Goal: Task Accomplishment & Management: Complete application form

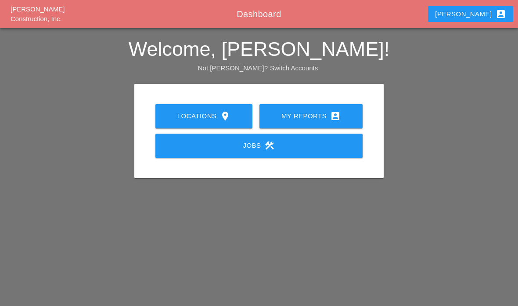
click at [345, 125] on link "My Reports account_box" at bounding box center [311, 116] width 103 height 24
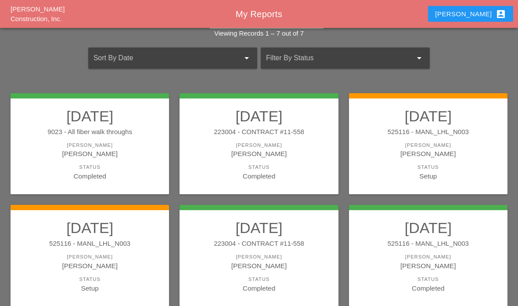
scroll to position [42, 0]
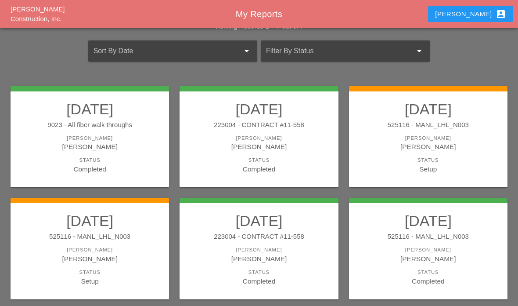
click at [33, 232] on div "525116 - MANL_LHL_N003" at bounding box center [89, 237] width 141 height 10
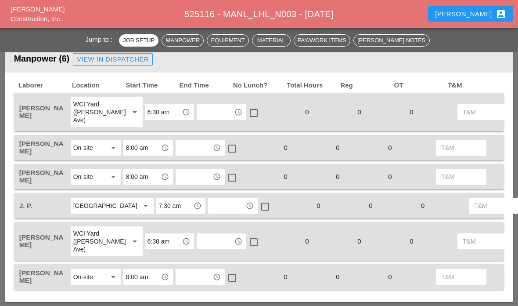
scroll to position [443, 0]
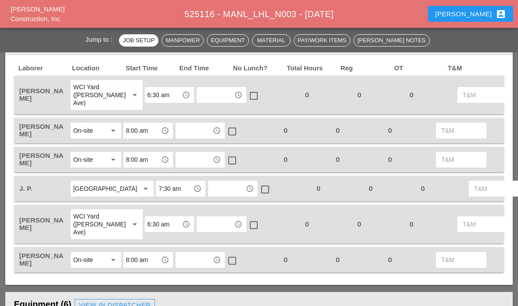
click at [206, 91] on input "text" at bounding box center [215, 95] width 32 height 14
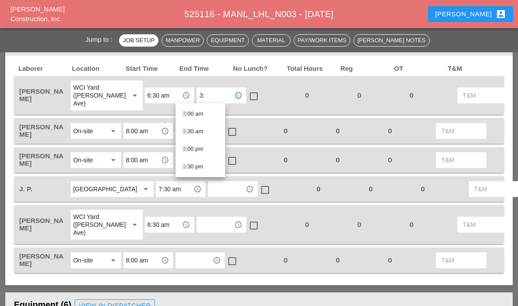
type input "3:3"
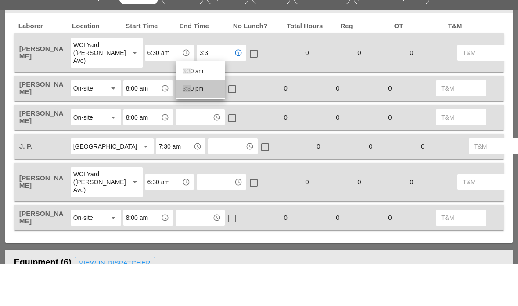
click at [211, 126] on div "3:3 0 pm" at bounding box center [201, 131] width 36 height 11
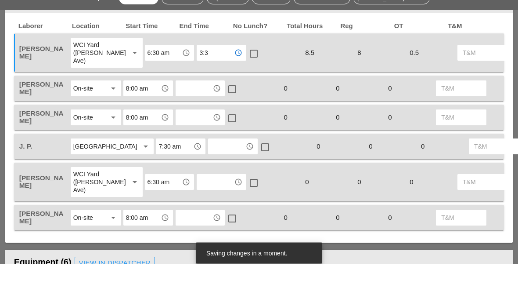
click at [189, 124] on input "text" at bounding box center [194, 131] width 32 height 14
type input "3"
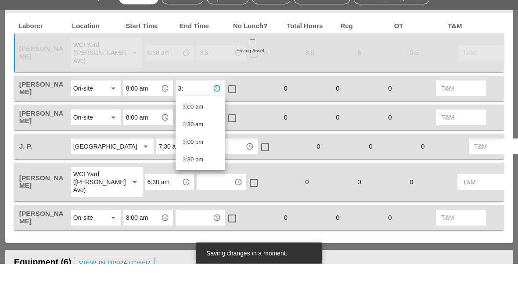
type input "3:3"
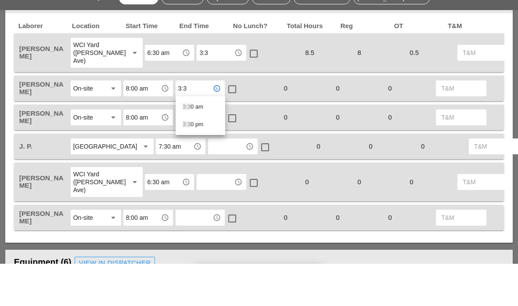
click at [212, 162] on div "3:3 0 pm" at bounding box center [201, 167] width 36 height 11
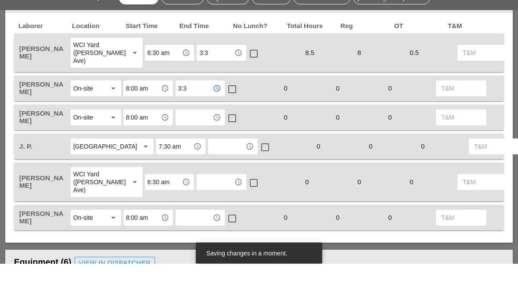
click at [208, 153] on input "text" at bounding box center [194, 160] width 32 height 14
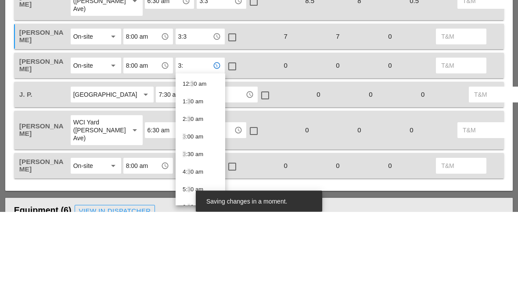
type input "3:3"
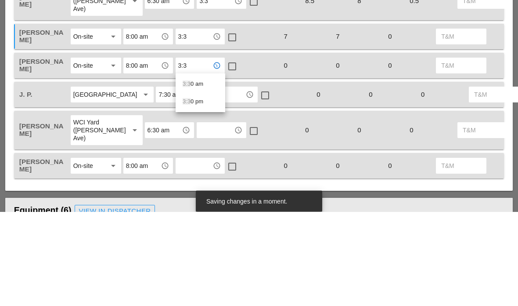
click at [209, 191] on div "3:3 0 pm" at bounding box center [201, 196] width 36 height 11
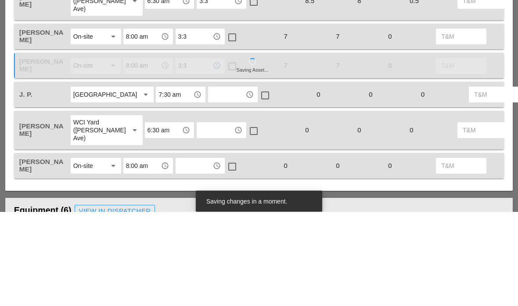
click at [211, 182] on input "text" at bounding box center [227, 189] width 32 height 14
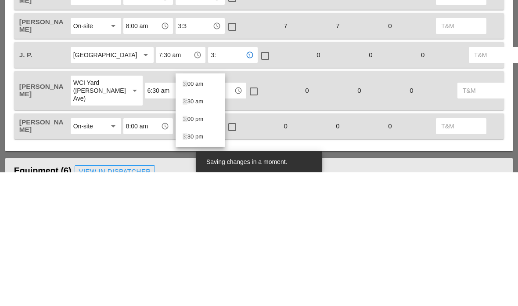
type input "3:3"
click at [199, 230] on div "3:3 0 pm" at bounding box center [201, 235] width 36 height 11
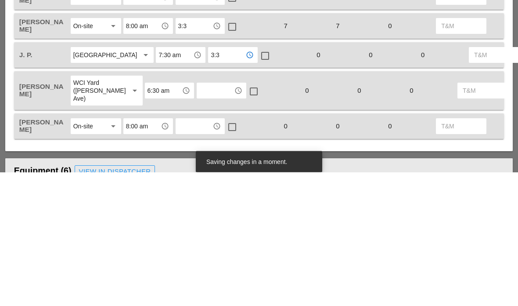
click at [199, 217] on input "text" at bounding box center [215, 224] width 32 height 14
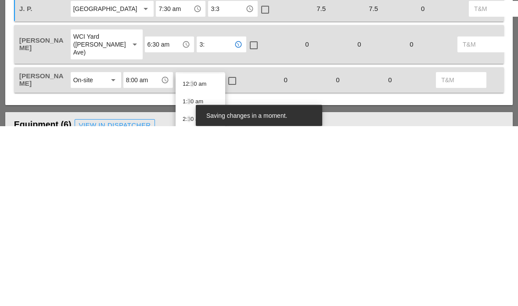
type input "3:3"
click at [203, 276] on div "3:3 0 pm" at bounding box center [201, 281] width 36 height 11
click at [198, 253] on input "text" at bounding box center [194, 260] width 32 height 14
click at [205, 294] on div "3:3 0 am" at bounding box center [201, 299] width 36 height 11
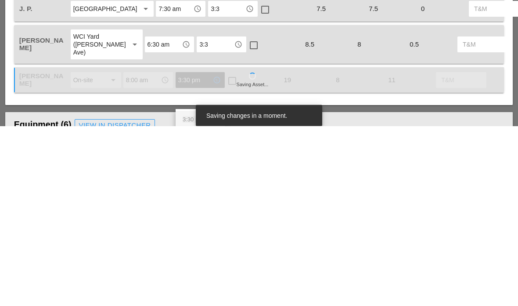
click at [198, 296] on span "3:30 pm" at bounding box center [193, 299] width 21 height 7
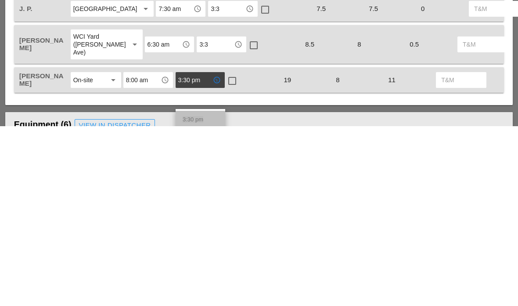
click at [189, 296] on span "3:30 pm" at bounding box center [193, 299] width 21 height 7
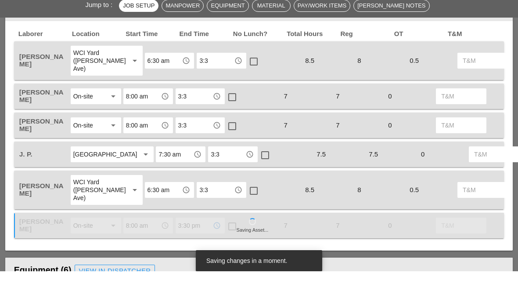
type input "3:30 pm"
click at [208, 88] on input "3:3" at bounding box center [215, 95] width 32 height 14
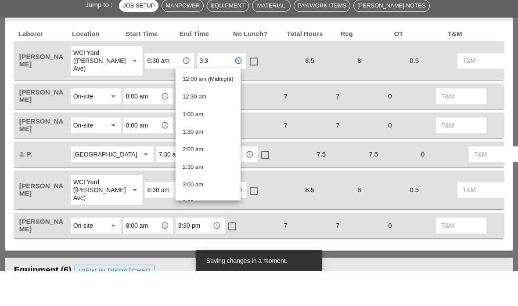
type input "3:30 pm"
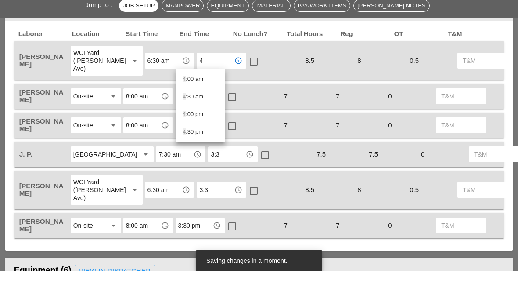
type input "4:"
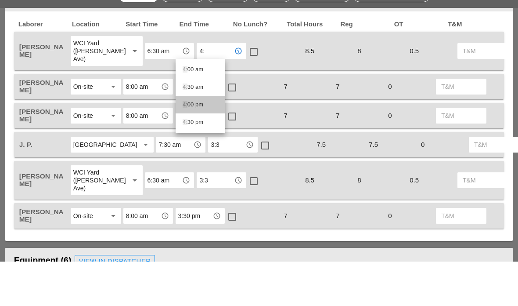
click at [198, 144] on div "4: 00 pm" at bounding box center [201, 149] width 36 height 11
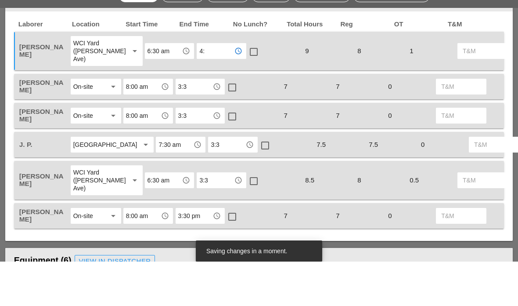
click at [187, 124] on input "3:3" at bounding box center [194, 131] width 32 height 14
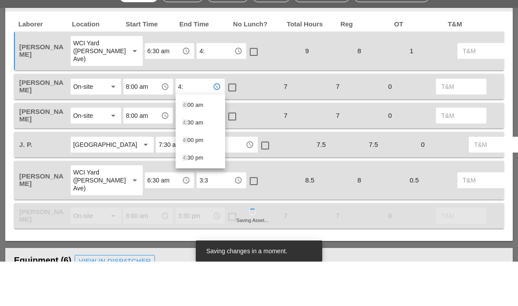
type input "4:0"
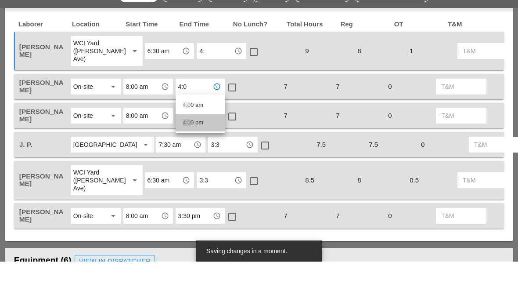
click at [188, 163] on span "4:0" at bounding box center [187, 166] width 8 height 7
click at [191, 153] on input "3:3" at bounding box center [194, 160] width 32 height 14
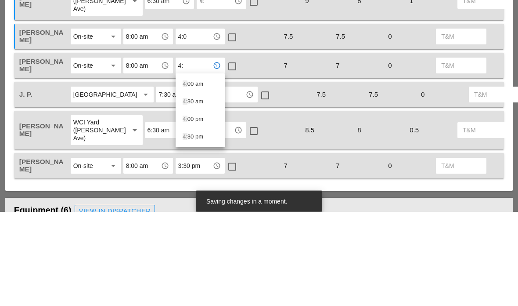
type input "4:0"
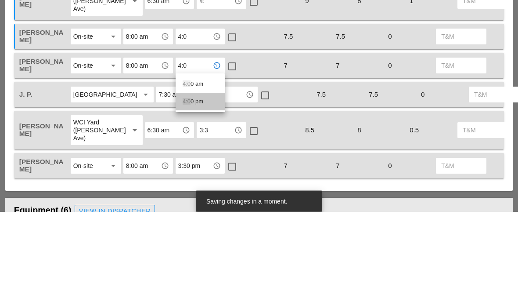
click at [190, 192] on span "4:0" at bounding box center [187, 195] width 8 height 7
click at [211, 182] on input "3:3" at bounding box center [227, 189] width 32 height 14
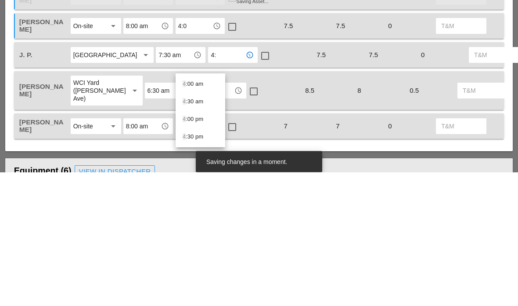
type input "4:0"
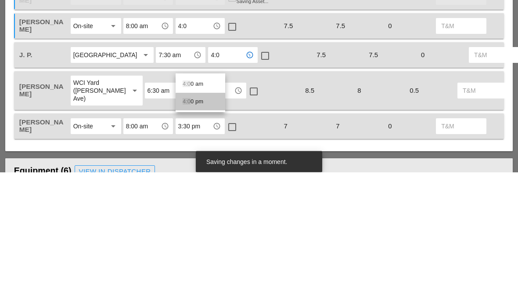
click at [192, 230] on div "4:0 0 pm" at bounding box center [201, 235] width 36 height 11
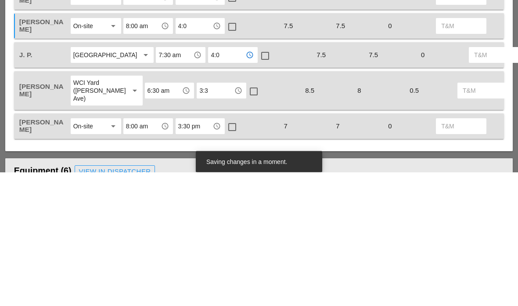
click at [199, 217] on input "3:3" at bounding box center [215, 224] width 32 height 14
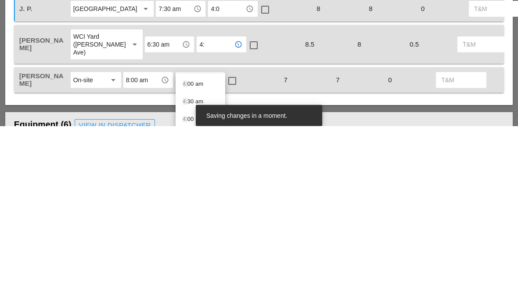
type input "4:0"
click at [193, 276] on div "4:0 0 pm" at bounding box center [201, 281] width 36 height 11
click at [192, 253] on input "3:30 pm" at bounding box center [194, 260] width 32 height 14
type input "4:0"
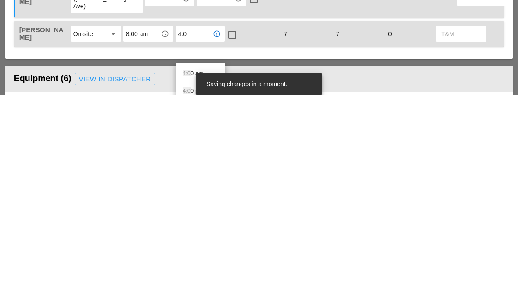
scroll to position [460, 0]
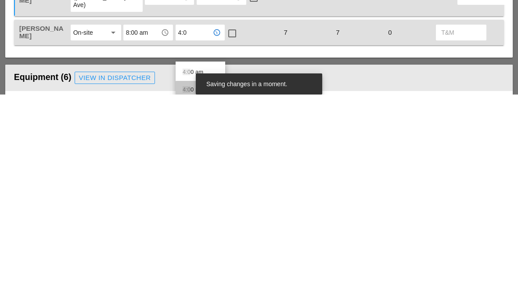
click at [202, 296] on div "4:0 0 pm" at bounding box center [201, 301] width 36 height 11
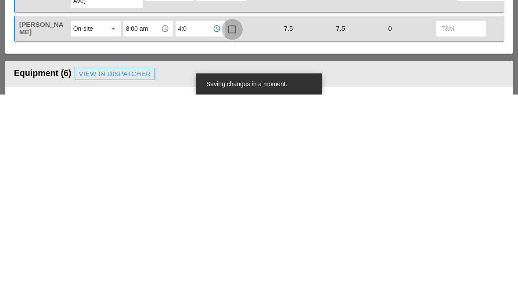
click at [232, 233] on div at bounding box center [232, 240] width 15 height 15
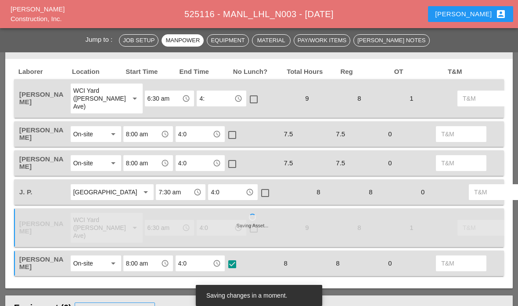
scroll to position [435, 0]
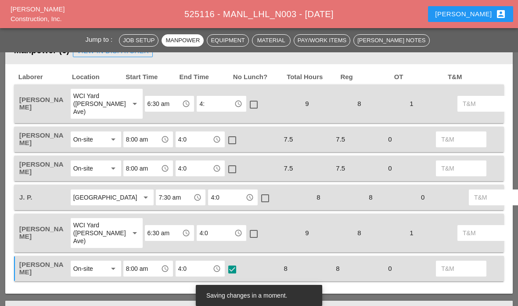
click at [233, 141] on div at bounding box center [232, 140] width 15 height 15
click at [237, 170] on div at bounding box center [232, 169] width 15 height 15
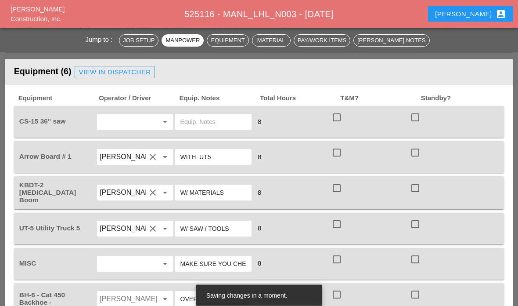
scroll to position [677, 0]
click at [331, 125] on div at bounding box center [337, 117] width 15 height 15
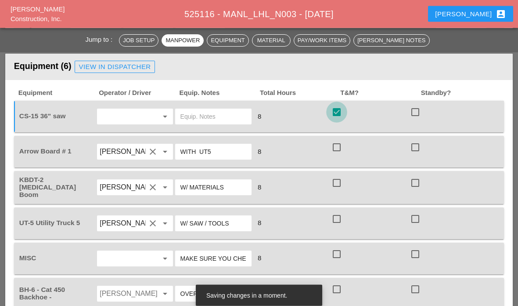
scroll to position [682, 0]
click at [330, 120] on div at bounding box center [337, 112] width 15 height 15
click at [337, 120] on div at bounding box center [337, 112] width 15 height 15
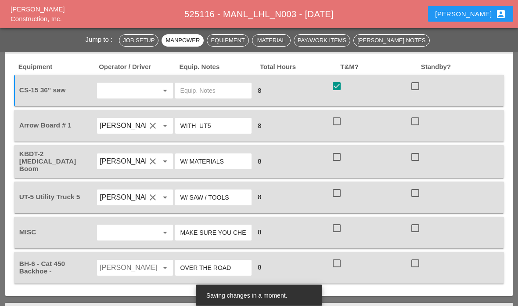
scroll to position [708, 0]
click at [422, 129] on div at bounding box center [415, 121] width 15 height 15
click at [340, 164] on div at bounding box center [337, 156] width 15 height 15
click at [340, 200] on div at bounding box center [337, 192] width 15 height 15
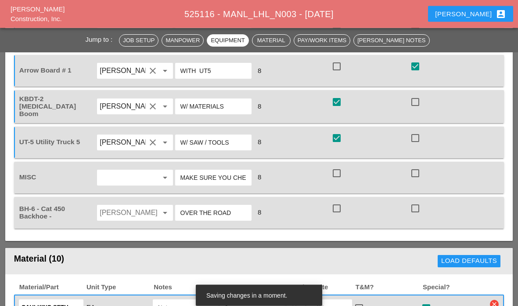
scroll to position [763, 0]
click at [333, 189] on div "check_box_outline_blank" at bounding box center [339, 178] width 14 height 21
click at [339, 181] on div at bounding box center [337, 173] width 15 height 15
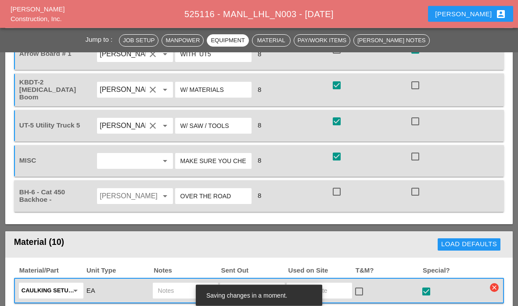
click at [334, 199] on div at bounding box center [337, 192] width 15 height 15
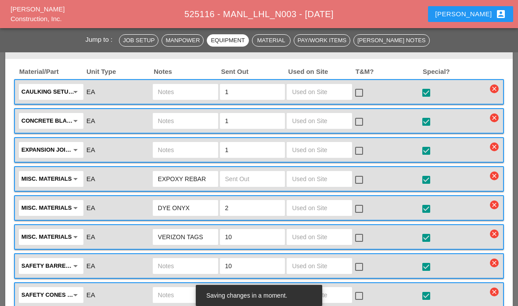
scroll to position [996, 0]
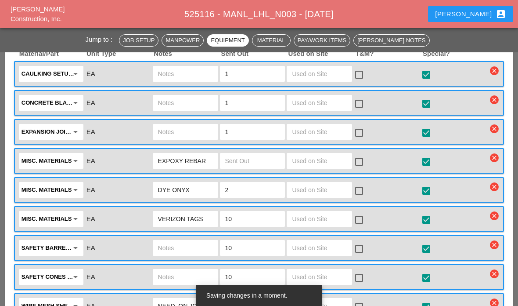
click at [312, 168] on input "text" at bounding box center [319, 161] width 55 height 14
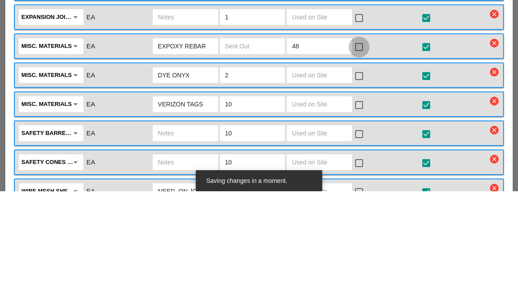
type input "48"
click at [357, 154] on div at bounding box center [359, 161] width 15 height 15
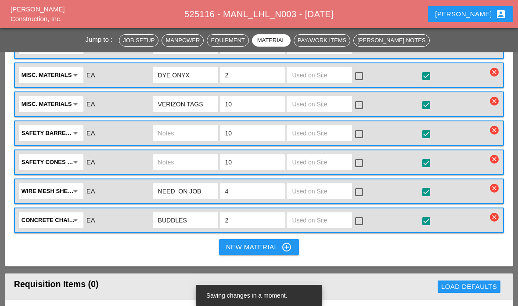
scroll to position [1094, 0]
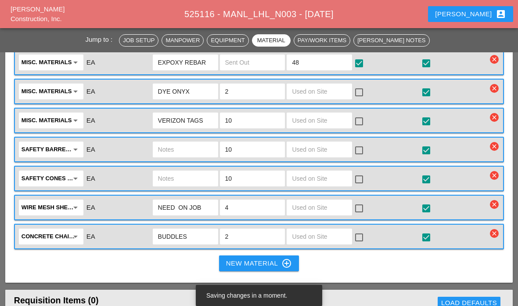
click at [322, 98] on input "text" at bounding box center [319, 91] width 55 height 14
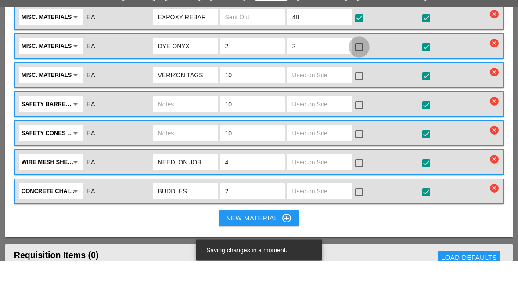
type input "2"
click at [360, 85] on div at bounding box center [359, 92] width 15 height 15
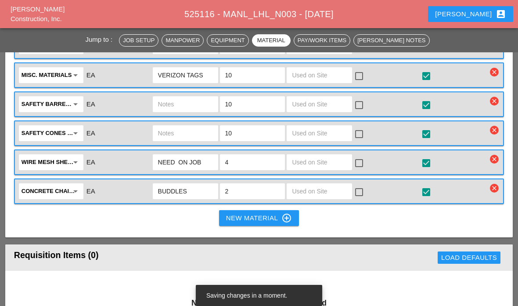
click at [327, 82] on input "text" at bounding box center [319, 75] width 55 height 14
type input "1"
click at [355, 83] on div at bounding box center [359, 76] width 15 height 15
click at [319, 169] on input "text" at bounding box center [319, 162] width 55 height 14
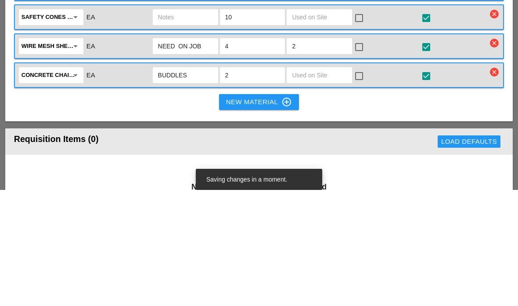
type input "2"
click at [362, 156] on div at bounding box center [359, 163] width 15 height 15
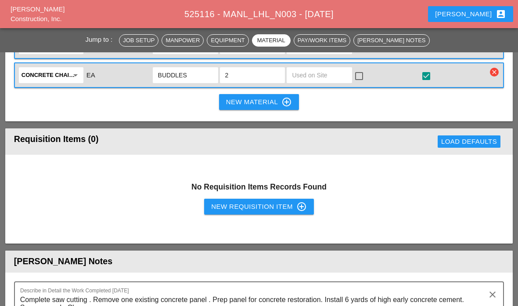
click at [323, 82] on input "text" at bounding box center [319, 75] width 55 height 14
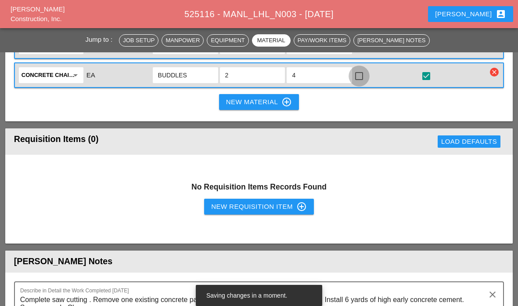
type input "4"
click at [357, 83] on div at bounding box center [359, 76] width 15 height 15
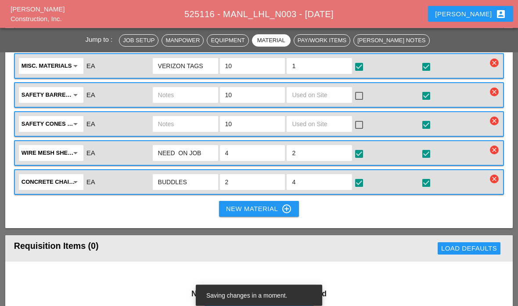
scroll to position [1138, 0]
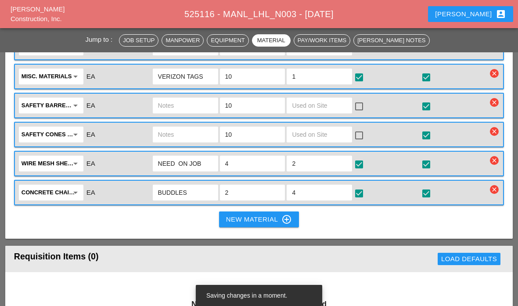
click at [326, 112] on input "text" at bounding box center [319, 105] width 55 height 14
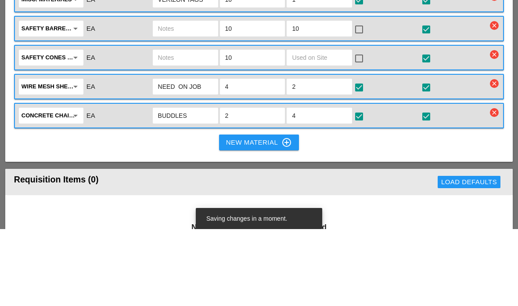
type input "10"
click at [329, 127] on input "text" at bounding box center [319, 134] width 55 height 14
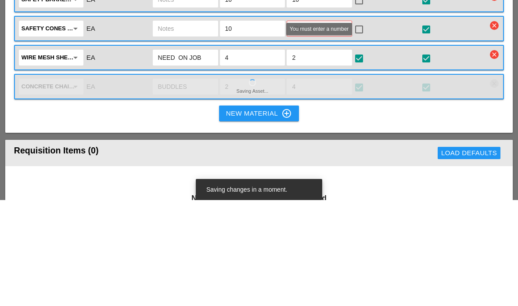
type input "@"
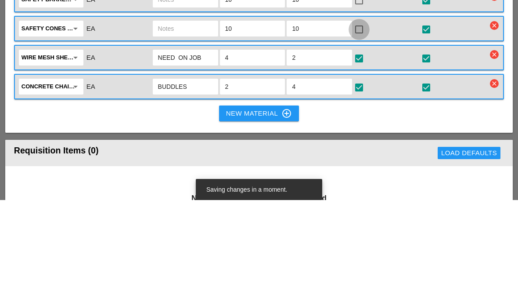
type input "10"
click at [359, 128] on div at bounding box center [359, 135] width 15 height 15
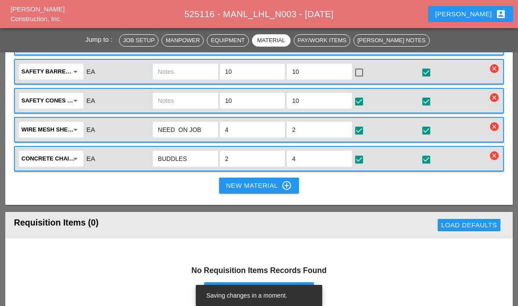
scroll to position [1170, 0]
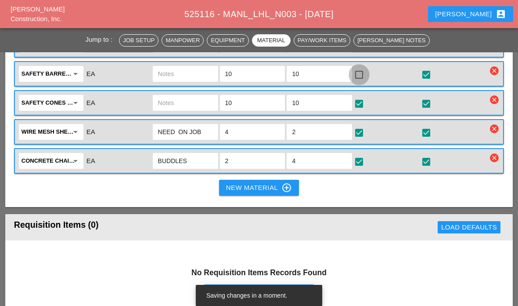
click at [363, 82] on div at bounding box center [359, 74] width 15 height 15
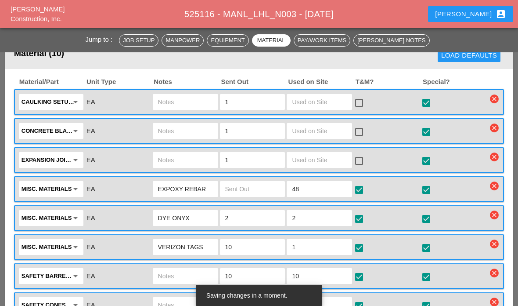
scroll to position [953, 0]
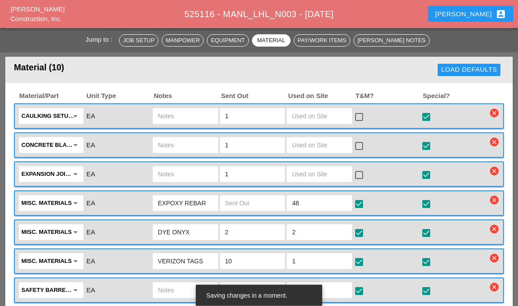
click at [326, 181] on input "text" at bounding box center [319, 174] width 55 height 14
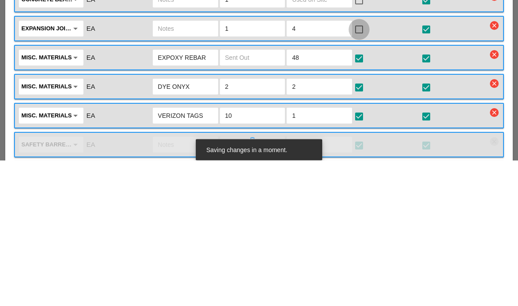
type input "4"
click at [362, 168] on div at bounding box center [359, 175] width 15 height 15
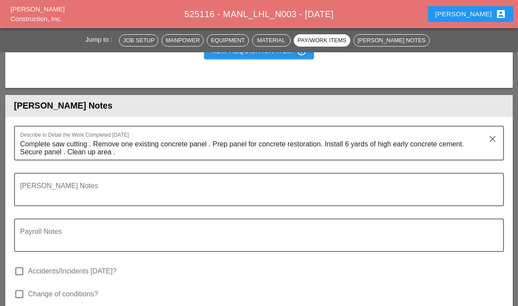
scroll to position [1430, 0]
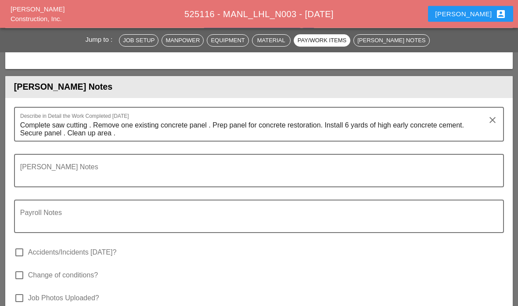
click at [123, 141] on textarea "Complete saw cutting . Remove one existing concrete panel . Prep panel for conc…" at bounding box center [255, 130] width 471 height 22
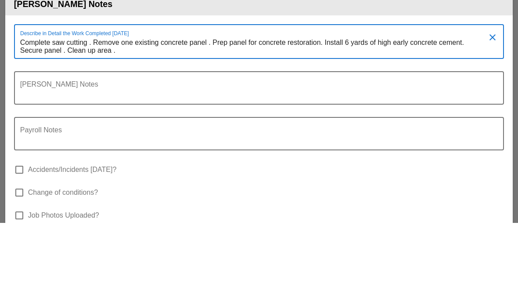
click at [136, 119] on textarea "Complete saw cutting . Remove one existing concrete panel . Prep panel for conc…" at bounding box center [255, 130] width 471 height 22
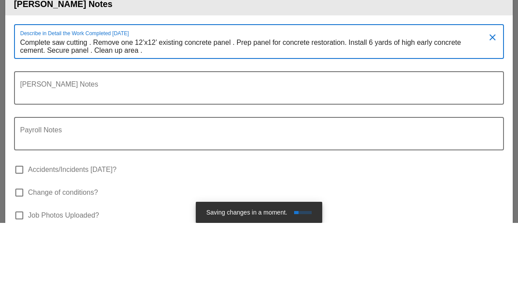
type textarea "Complete saw cutting . Remove one 12’x12’ existing concrete panel . Prep panel …"
click at [79, 166] on textarea "Foreman's Notes" at bounding box center [255, 176] width 471 height 21
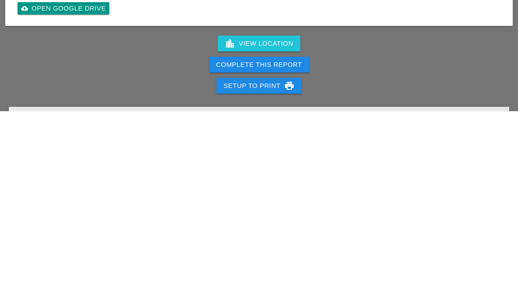
click at [397, 228] on div "location_city View Location Complete This Report Setup to Print print" at bounding box center [259, 259] width 518 height 63
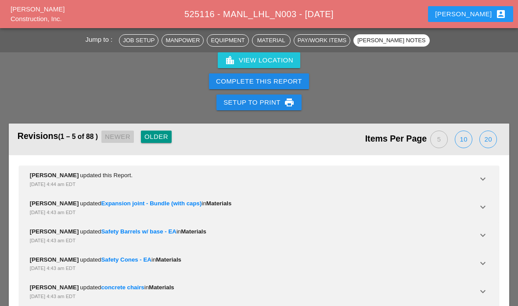
click at [286, 87] on div "Complete This Report" at bounding box center [259, 81] width 86 height 10
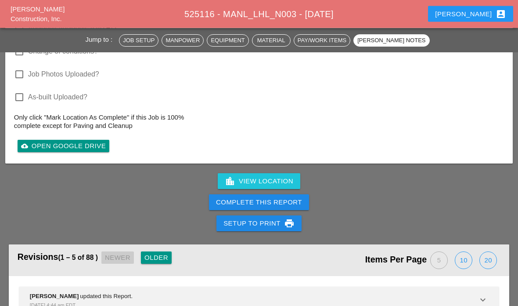
scroll to position [1695, 0]
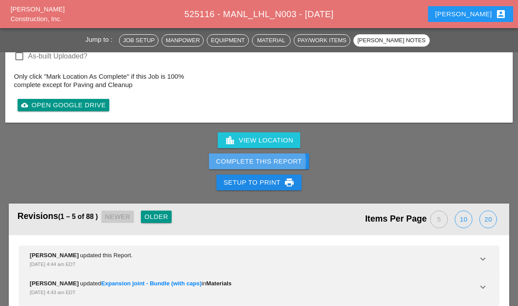
click at [285, 167] on div "Complete This Report" at bounding box center [259, 161] width 86 height 10
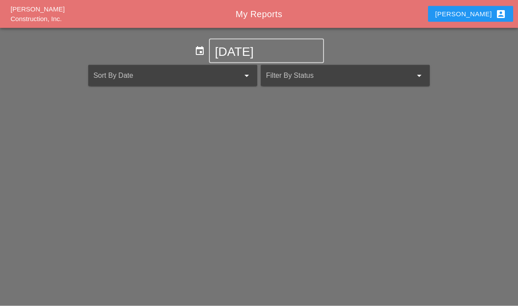
scroll to position [35, 0]
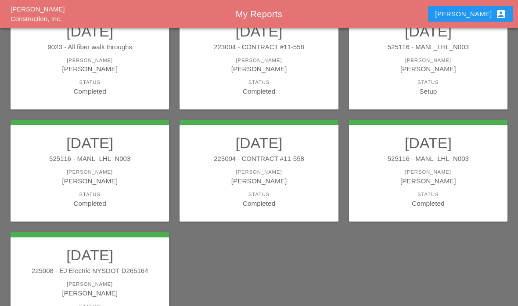
click at [444, 88] on div "Setup" at bounding box center [428, 92] width 141 height 10
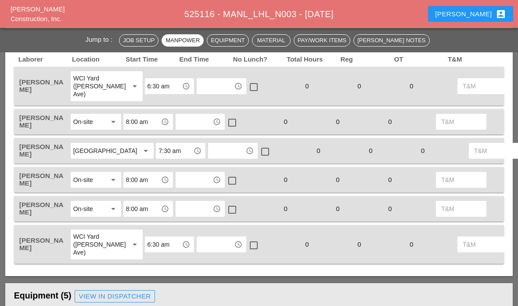
scroll to position [400, 0]
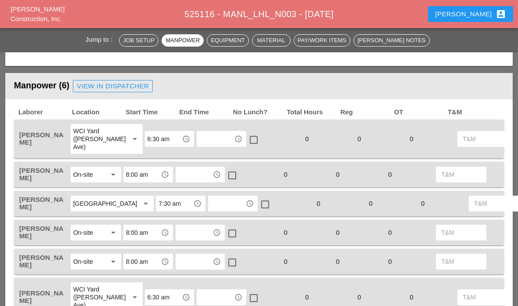
click at [201, 132] on input "text" at bounding box center [215, 139] width 32 height 14
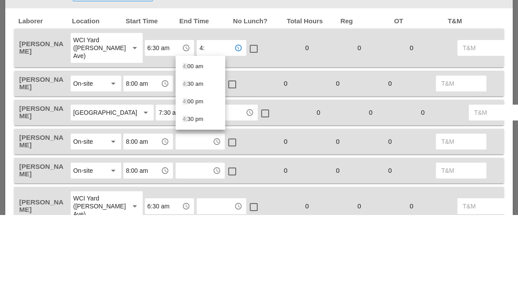
type input "4:0"
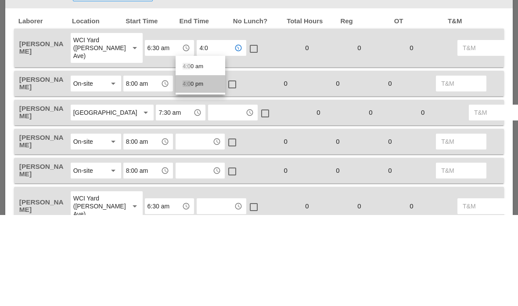
click at [194, 166] on div "4:0 0 pm" at bounding box center [201, 175] width 36 height 18
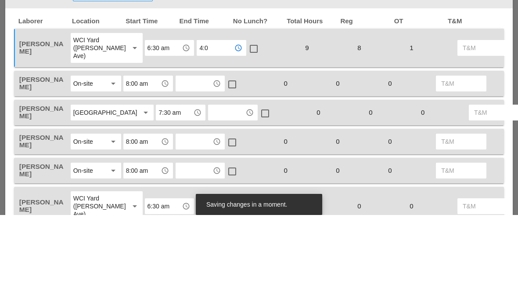
click at [195, 167] on input "text" at bounding box center [194, 174] width 32 height 14
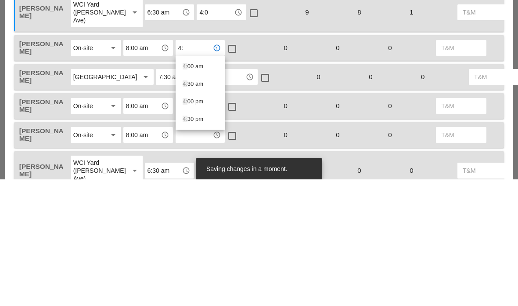
type input "4:0"
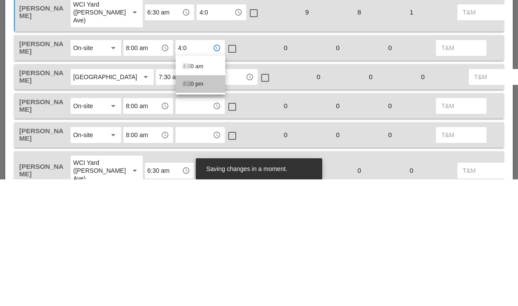
click at [193, 205] on div "4:0 0 pm" at bounding box center [201, 210] width 36 height 11
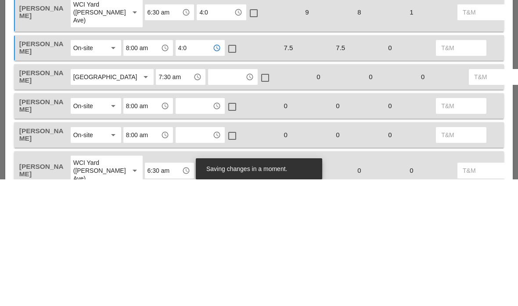
click at [211, 196] on input "text" at bounding box center [227, 203] width 32 height 14
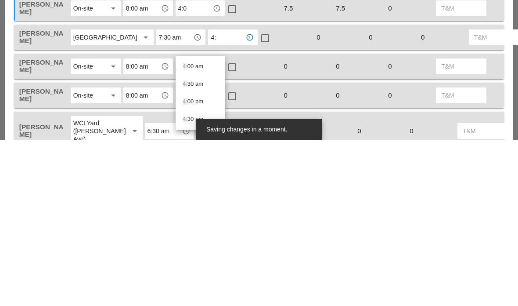
type input "4:0"
click at [193, 245] on div "4:0 0 pm" at bounding box center [201, 250] width 36 height 11
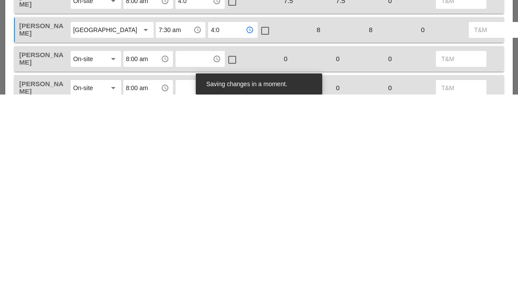
scroll to position [366, 0]
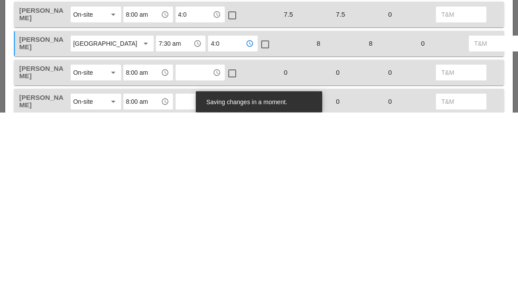
click at [237, 202] on div at bounding box center [232, 209] width 15 height 15
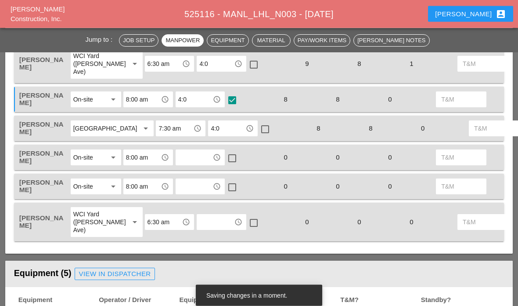
scroll to position [475, 0]
click at [258, 137] on div at bounding box center [265, 129] width 15 height 15
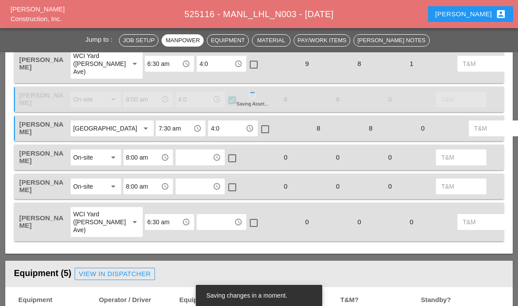
click at [198, 164] on input "text" at bounding box center [194, 157] width 32 height 14
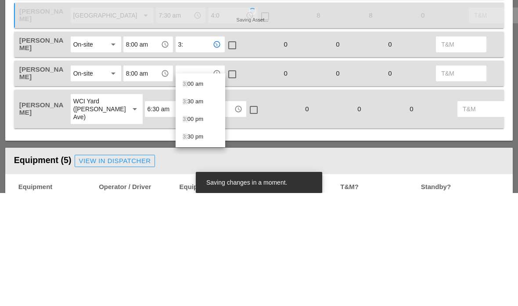
type input "3"
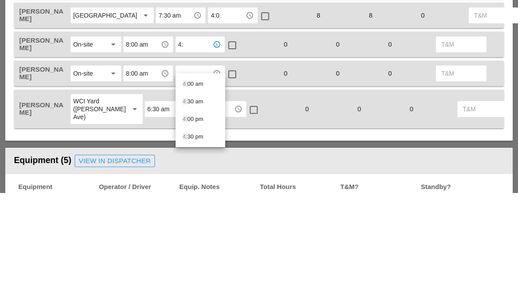
type input "4:0"
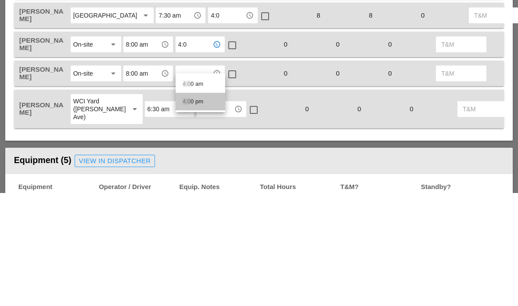
click at [196, 209] on div "4:0 0 pm" at bounding box center [201, 214] width 36 height 11
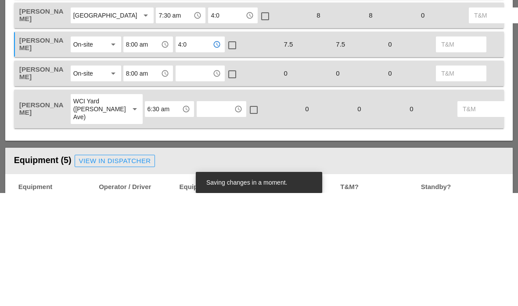
click at [196, 179] on input "text" at bounding box center [194, 186] width 32 height 14
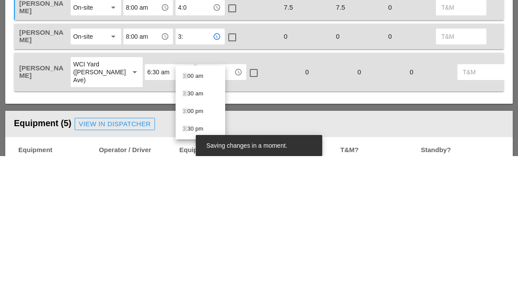
type input "3"
type input "4:0"
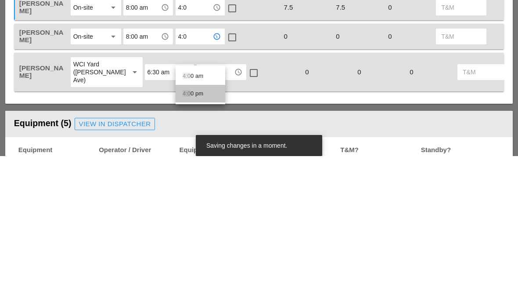
click at [201, 238] on div "4:0 0 pm" at bounding box center [201, 243] width 36 height 11
click at [202, 215] on input "text" at bounding box center [215, 222] width 32 height 14
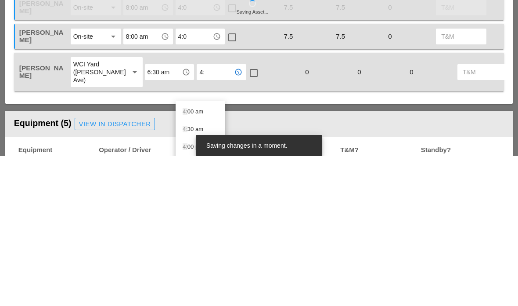
type input "4:0"
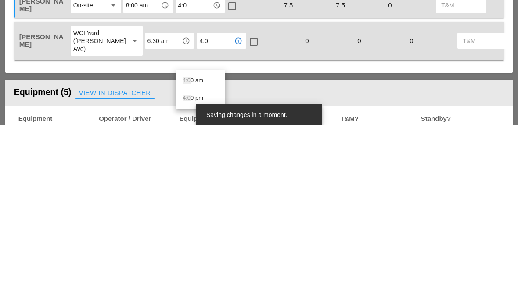
click at [194, 274] on div "4:0 0 pm" at bounding box center [201, 279] width 36 height 11
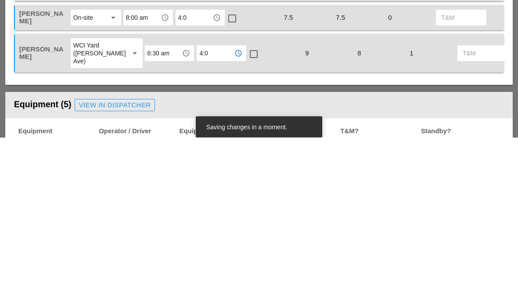
click at [235, 180] on div at bounding box center [232, 187] width 15 height 15
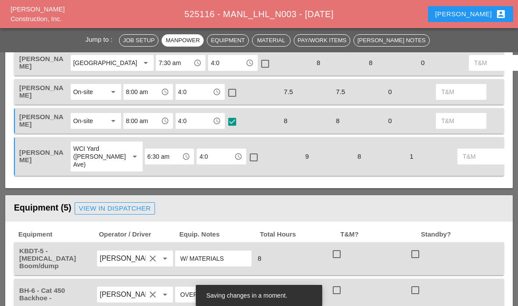
click at [232, 100] on div at bounding box center [232, 92] width 15 height 15
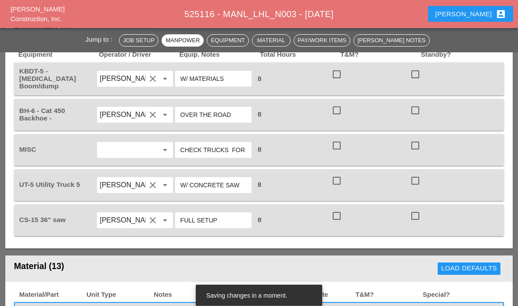
scroll to position [720, 0]
click at [340, 118] on div at bounding box center [337, 110] width 15 height 15
click at [344, 82] on div at bounding box center [337, 74] width 15 height 15
click at [341, 153] on div at bounding box center [337, 145] width 15 height 15
click at [337, 188] on div at bounding box center [337, 180] width 15 height 15
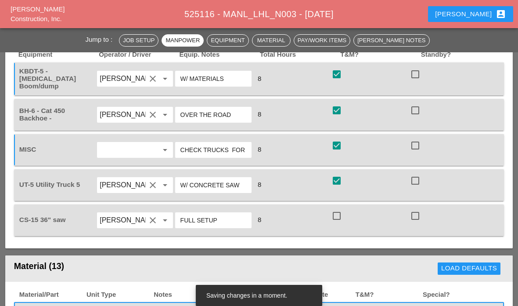
click at [339, 223] on div at bounding box center [337, 215] width 15 height 15
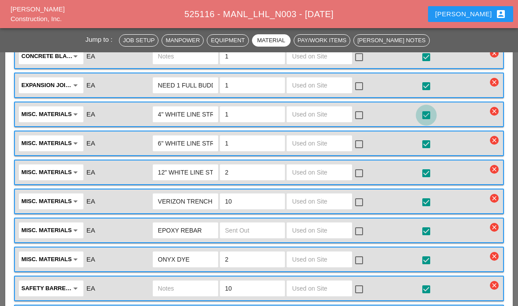
scroll to position [1008, 0]
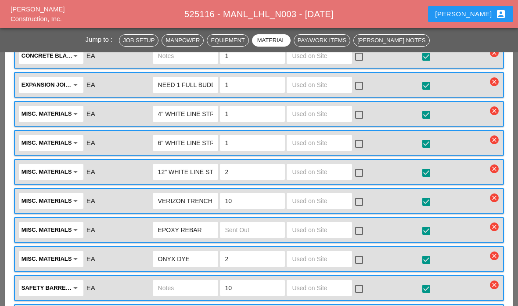
click at [330, 121] on input "text" at bounding box center [319, 114] width 55 height 14
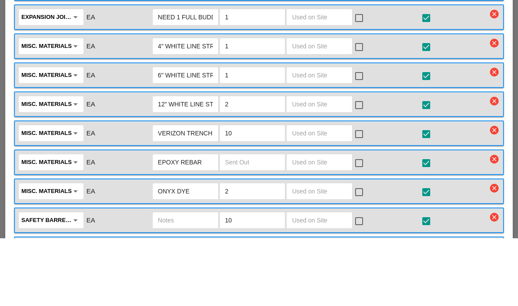
click at [320, 78] on input "text" at bounding box center [319, 85] width 55 height 14
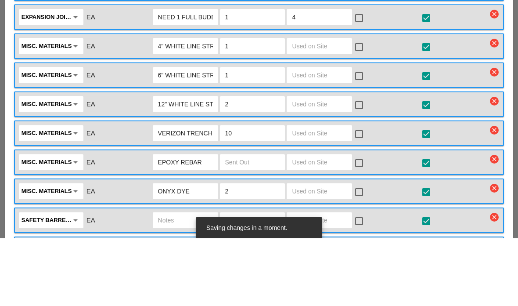
type input "4"
click at [366, 78] on div at bounding box center [359, 85] width 15 height 15
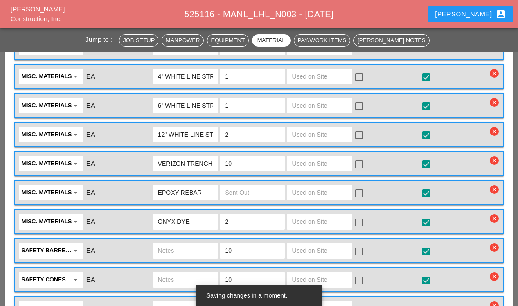
scroll to position [1041, 0]
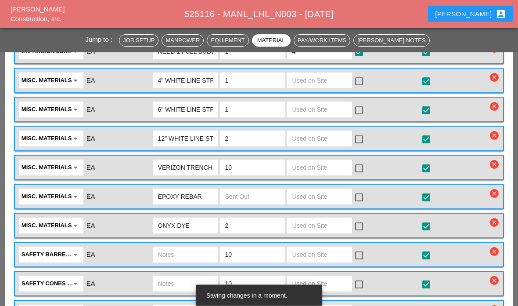
click at [329, 88] on input "text" at bounding box center [319, 81] width 55 height 14
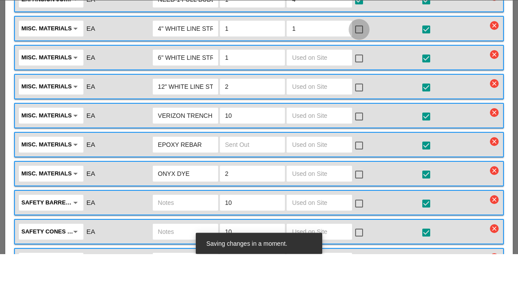
type input "1"
click at [359, 74] on div at bounding box center [359, 81] width 15 height 15
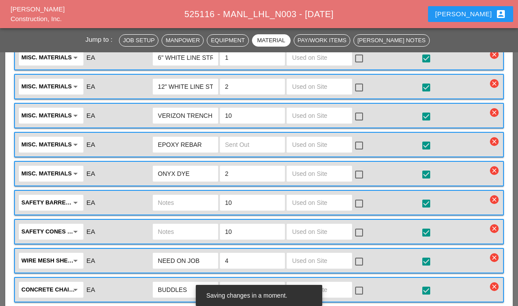
click at [333, 65] on input "text" at bounding box center [319, 58] width 55 height 14
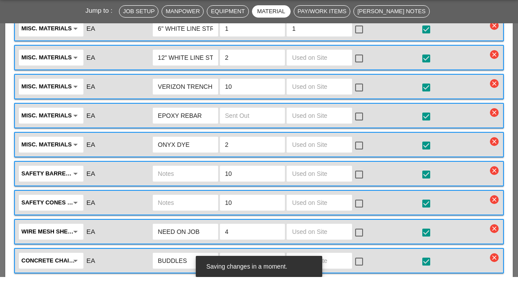
type input "1"
click at [355, 54] on div at bounding box center [359, 58] width 15 height 15
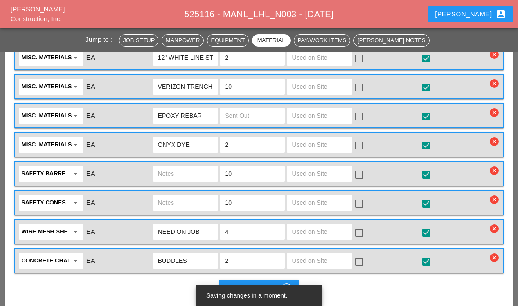
click at [339, 65] on input "text" at bounding box center [319, 58] width 55 height 14
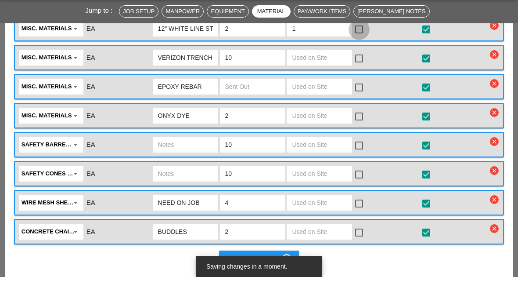
type input "1"
click at [361, 55] on div at bounding box center [359, 58] width 15 height 15
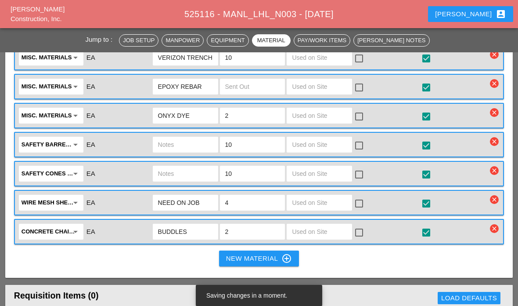
click at [321, 65] on input "text" at bounding box center [319, 58] width 55 height 14
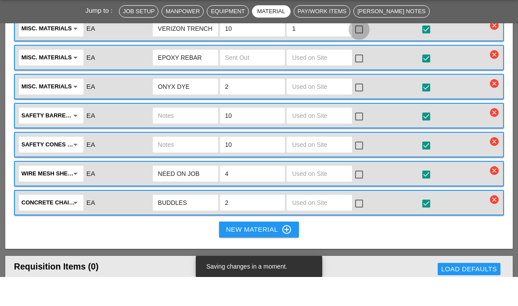
type input "1"
click at [362, 51] on div at bounding box center [359, 58] width 15 height 15
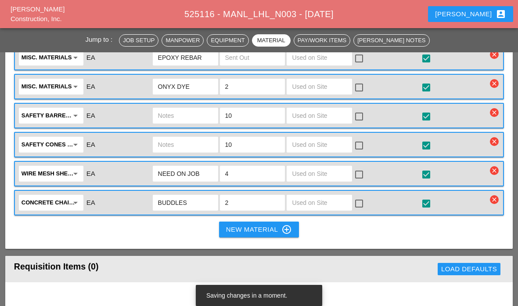
click at [320, 65] on input "text" at bounding box center [319, 58] width 55 height 14
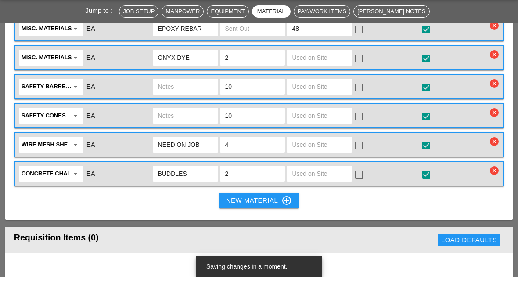
type input "48"
click at [365, 51] on div at bounding box center [359, 58] width 15 height 15
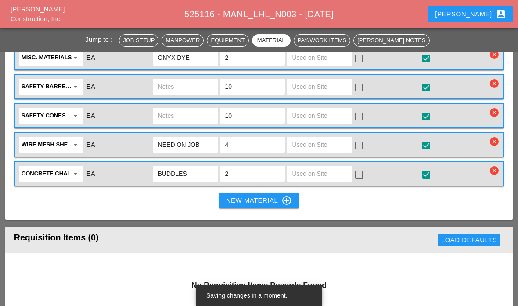
click at [327, 65] on input "text" at bounding box center [319, 58] width 55 height 14
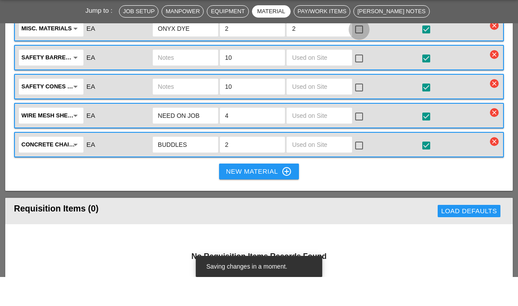
type input "2"
click at [362, 54] on div at bounding box center [359, 58] width 15 height 15
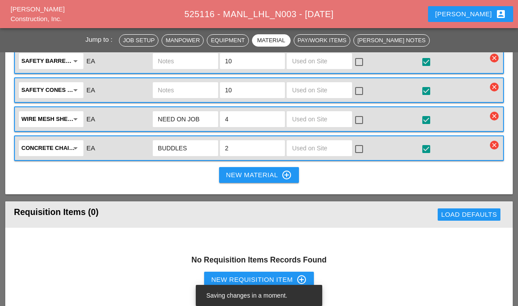
scroll to position [1234, 0]
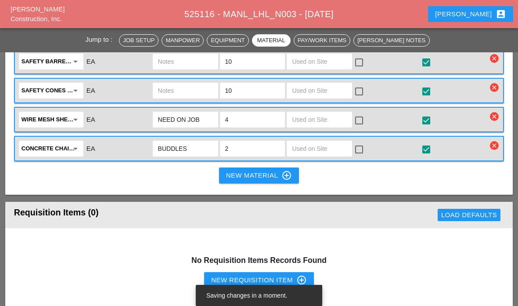
click at [322, 69] on input "text" at bounding box center [319, 61] width 55 height 14
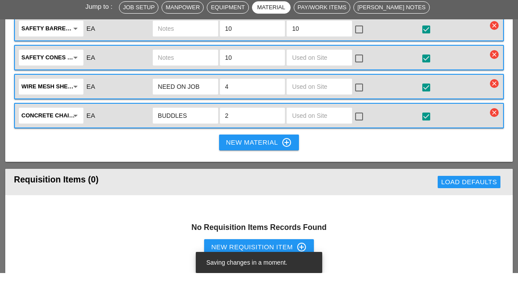
type input "10"
click at [324, 83] on input "text" at bounding box center [319, 90] width 55 height 14
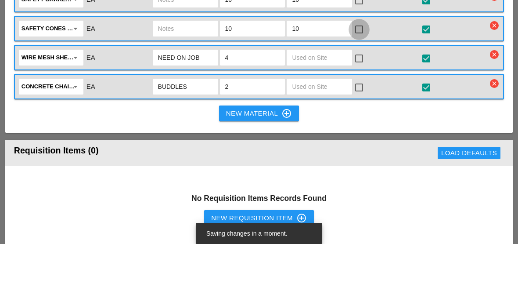
type input "10"
click at [367, 84] on div at bounding box center [359, 91] width 15 height 15
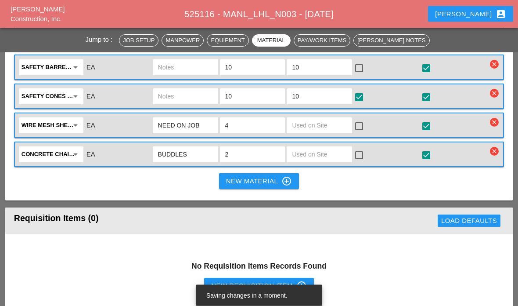
scroll to position [1228, 0]
click at [365, 76] on div at bounding box center [359, 68] width 15 height 15
click at [332, 132] on input "text" at bounding box center [319, 125] width 55 height 14
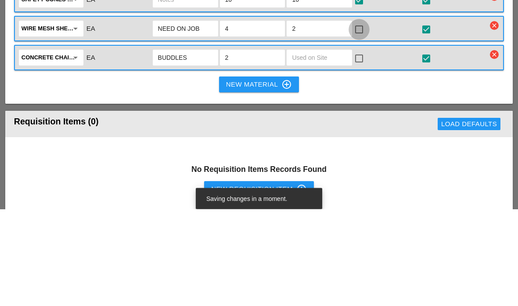
type input "2"
click at [362, 119] on div at bounding box center [359, 126] width 15 height 15
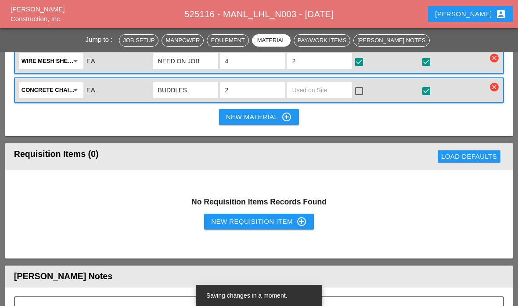
click at [331, 97] on input "text" at bounding box center [319, 90] width 55 height 14
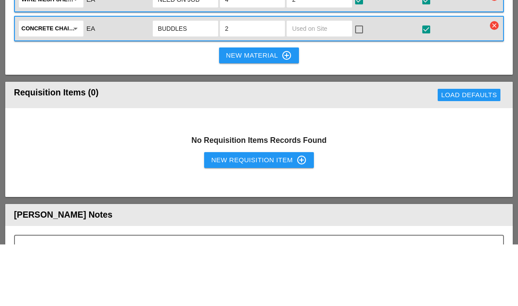
click at [327, 54] on input "2" at bounding box center [319, 61] width 55 height 14
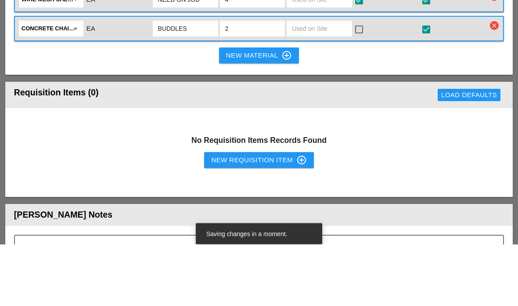
type input "1"
type input "3"
click at [333, 83] on input "text" at bounding box center [319, 90] width 55 height 14
type input "4"
click at [352, 84] on div at bounding box center [359, 91] width 15 height 15
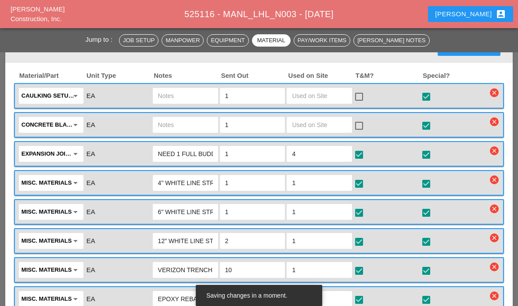
scroll to position [938, 0]
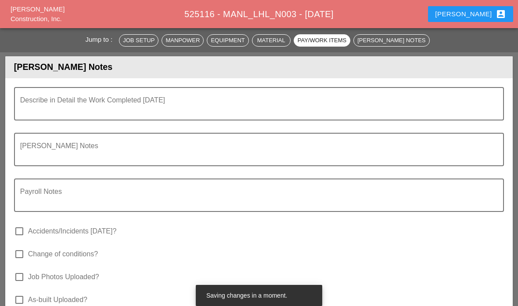
click at [50, 120] on textarea "Describe in Detail the Work Completed Today" at bounding box center [255, 108] width 471 height 21
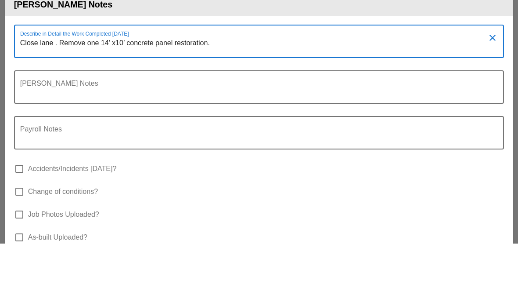
click at [50, 145] on textarea "Foreman's Notes" at bounding box center [255, 155] width 471 height 21
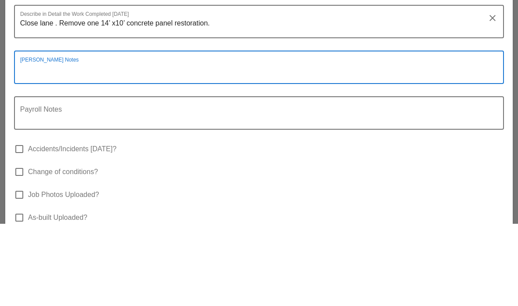
click at [261, 99] on textarea "Close lane . Remove one 14’ x10’ concrete panel restoration." at bounding box center [255, 109] width 471 height 21
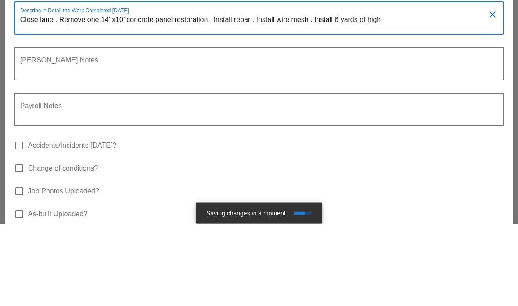
scroll to position [1584, 0]
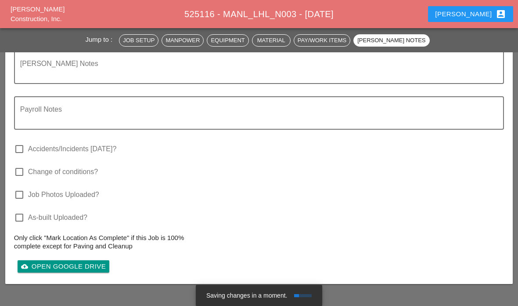
click at [509, 69] on div "Describe in Detail the Work Completed Today Close lane . Remove one 14’ x10’ co…" at bounding box center [259, 140] width 508 height 288
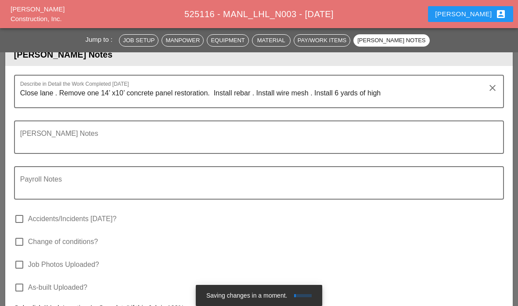
click at [400, 107] on textarea "Close lane . Remove one 14’ x10’ concrete panel restoration. Install rebar . In…" at bounding box center [255, 96] width 471 height 21
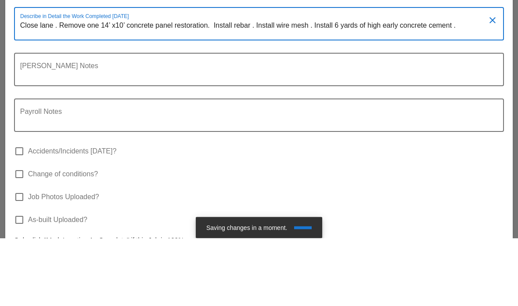
type textarea "Close lane . Remove one 14’ x10’ concrete panel restoration. Install rebar . In…"
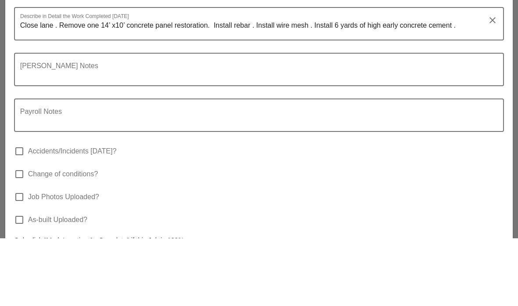
scroll to position [1582, 0]
